Goal: Task Accomplishment & Management: Manage account settings

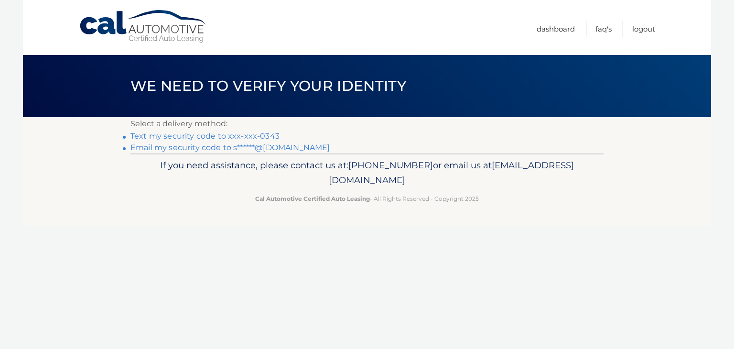
click at [262, 135] on link "Text my security code to xxx-xxx-0343" at bounding box center [204, 135] width 149 height 9
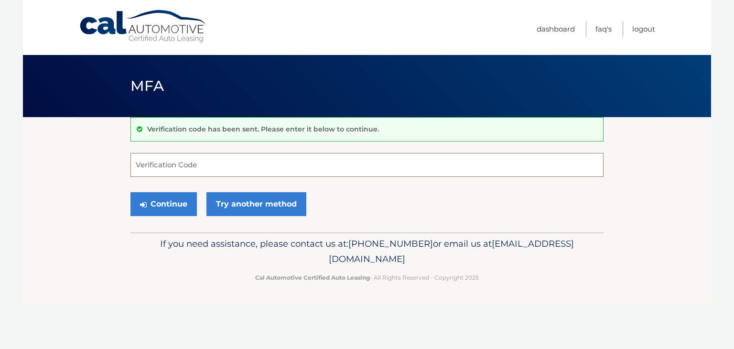
click at [322, 159] on input "Verification Code" at bounding box center [366, 165] width 473 height 24
type input "026336"
click at [166, 207] on button "Continue" at bounding box center [163, 204] width 66 height 24
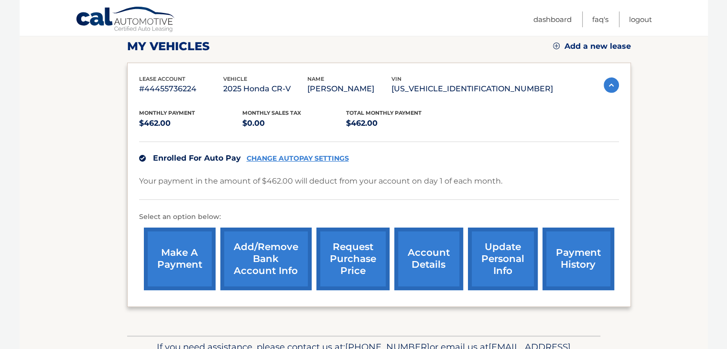
scroll to position [193, 0]
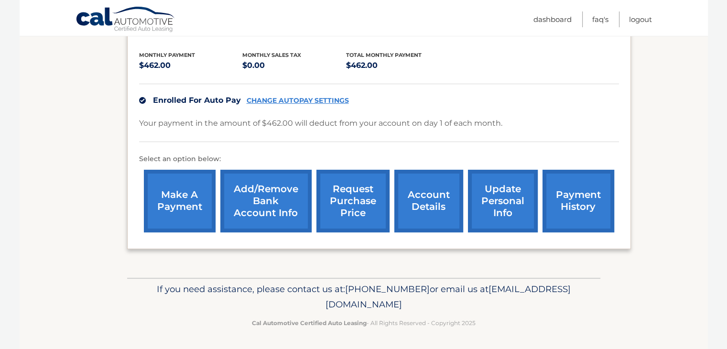
click at [277, 99] on link "CHANGE AUTOPAY SETTINGS" at bounding box center [297, 100] width 102 height 8
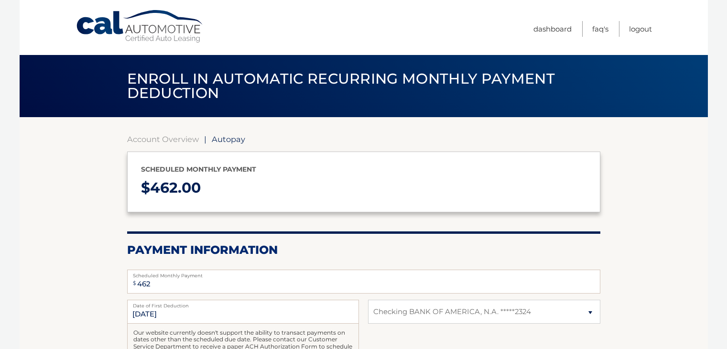
select select "NmQwODU2NDctNWE3NC00Y2JkLThiZWUtODBiZWUxY2VmODQ1"
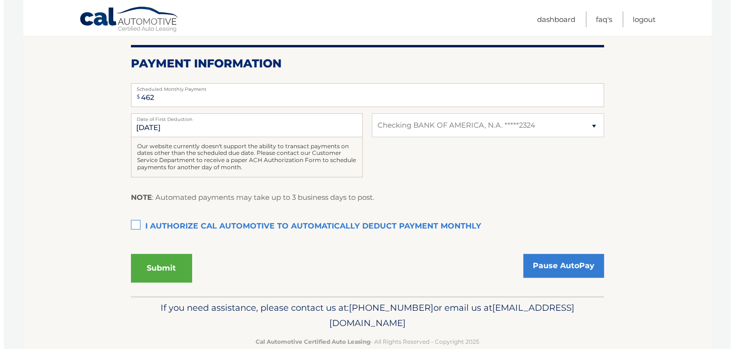
scroll to position [191, 0]
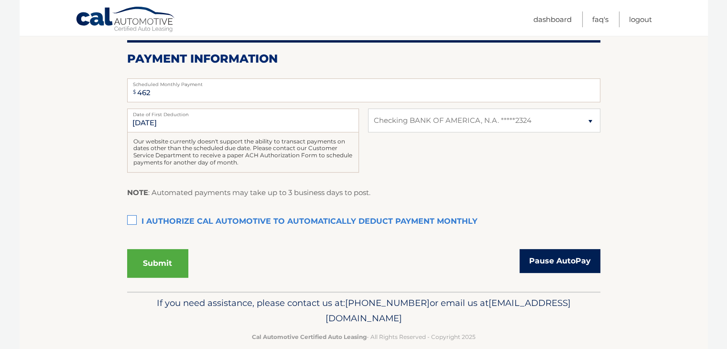
click at [564, 258] on link "Pause AutoPay" at bounding box center [559, 261] width 81 height 24
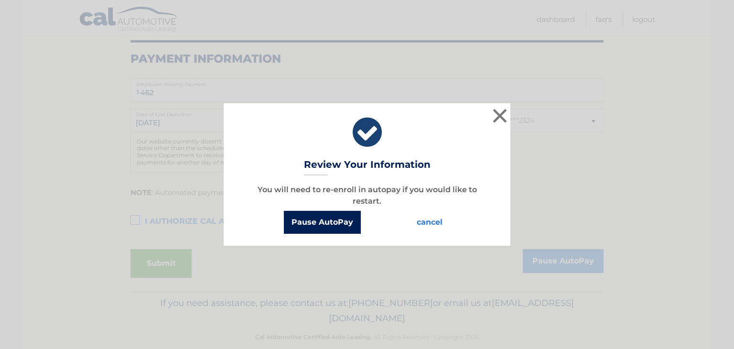
click at [324, 221] on button "Pause AutoPay" at bounding box center [322, 222] width 77 height 23
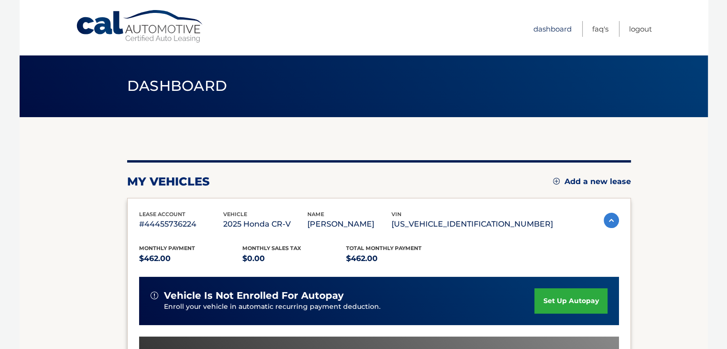
click at [558, 29] on link "Dashboard" at bounding box center [552, 29] width 38 height 16
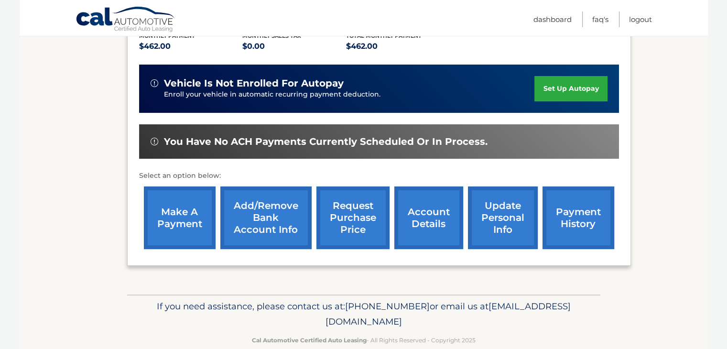
scroll to position [229, 0]
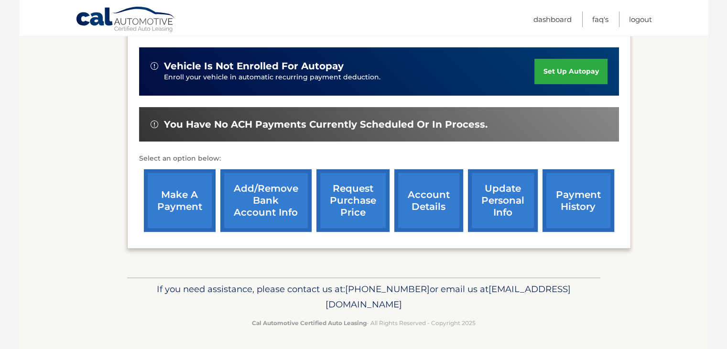
click at [421, 192] on link "account details" at bounding box center [428, 200] width 69 height 63
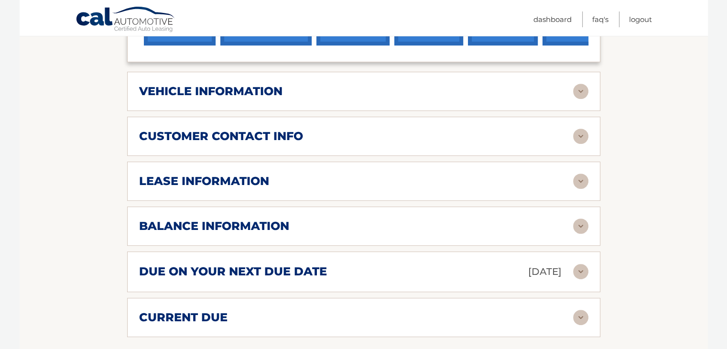
scroll to position [430, 0]
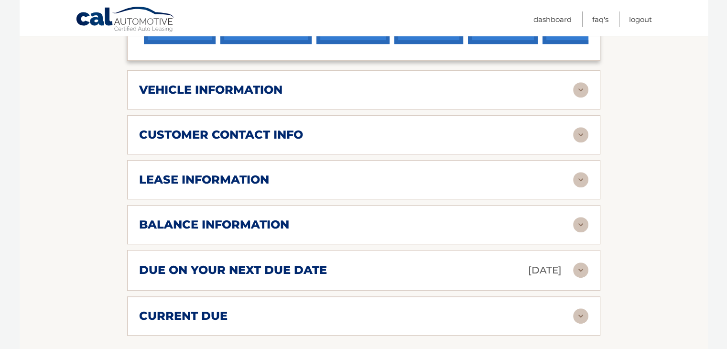
click at [349, 225] on div "balance information" at bounding box center [356, 224] width 434 height 14
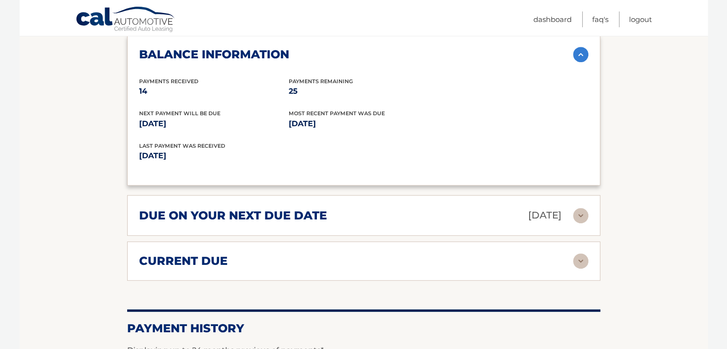
scroll to position [621, 0]
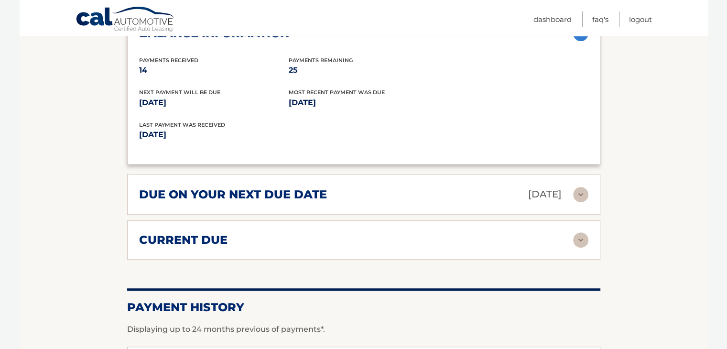
click at [579, 235] on img at bounding box center [580, 239] width 15 height 15
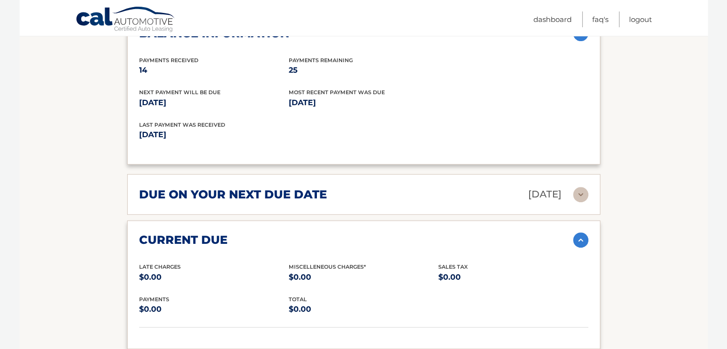
click at [578, 235] on img at bounding box center [580, 239] width 15 height 15
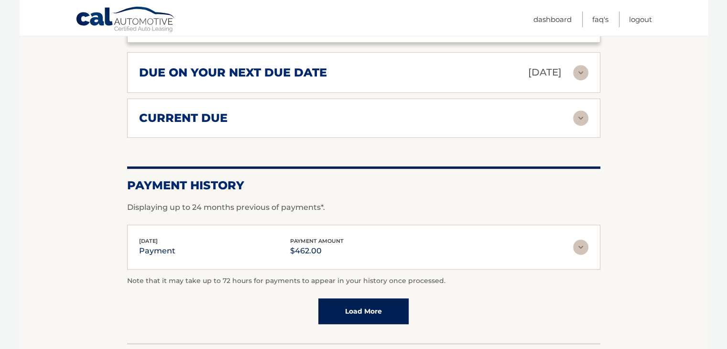
scroll to position [764, 0]
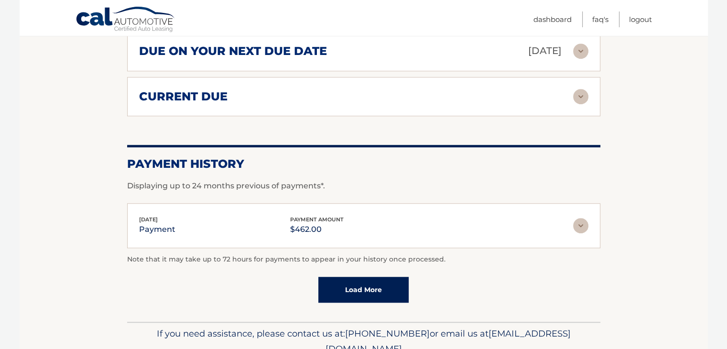
click at [581, 225] on img at bounding box center [580, 225] width 15 height 15
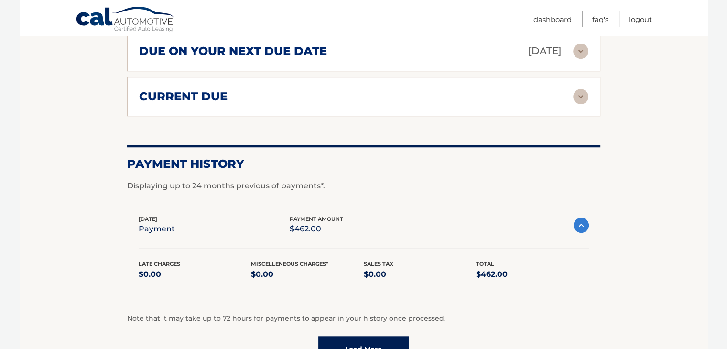
click at [581, 225] on img at bounding box center [580, 224] width 15 height 15
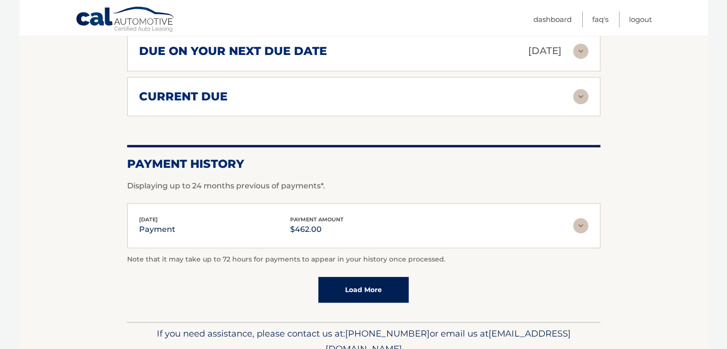
click at [368, 283] on link "Load More" at bounding box center [363, 290] width 90 height 26
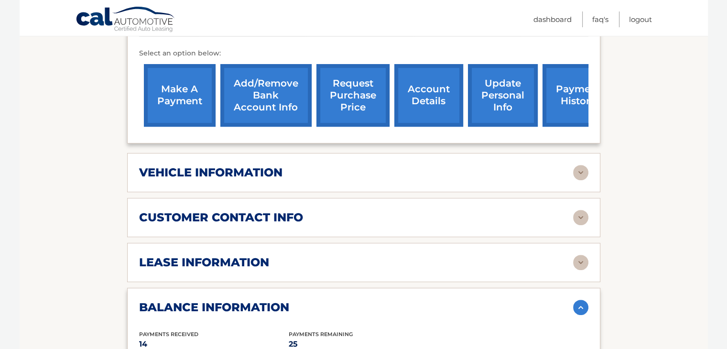
scroll to position [342, 0]
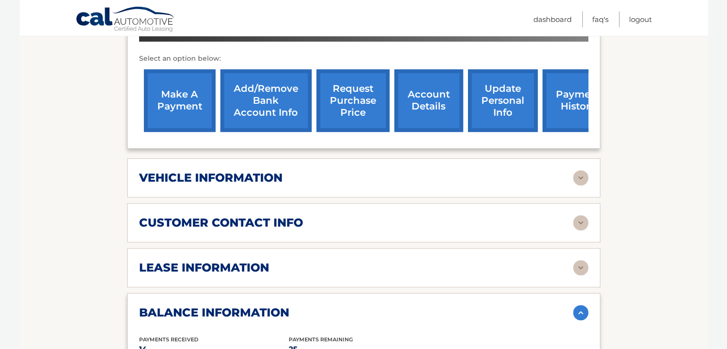
click at [423, 96] on link "account details" at bounding box center [428, 100] width 69 height 63
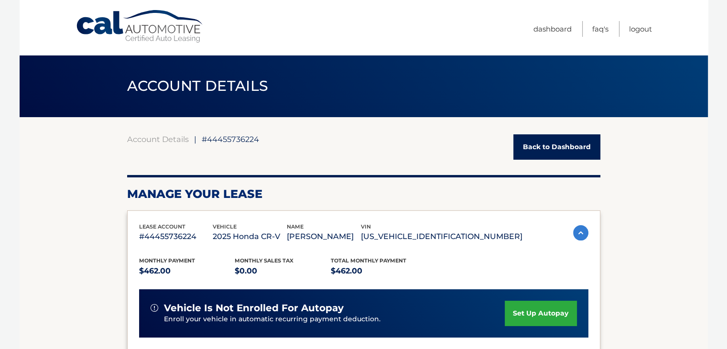
click at [550, 142] on link "Back to Dashboard" at bounding box center [556, 146] width 87 height 25
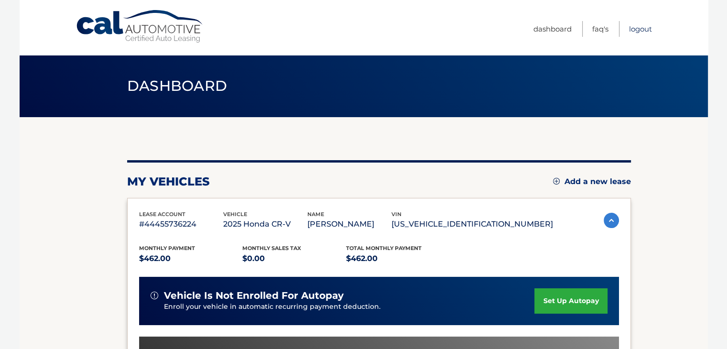
click at [640, 27] on link "Logout" at bounding box center [640, 29] width 23 height 16
